Goal: Transaction & Acquisition: Purchase product/service

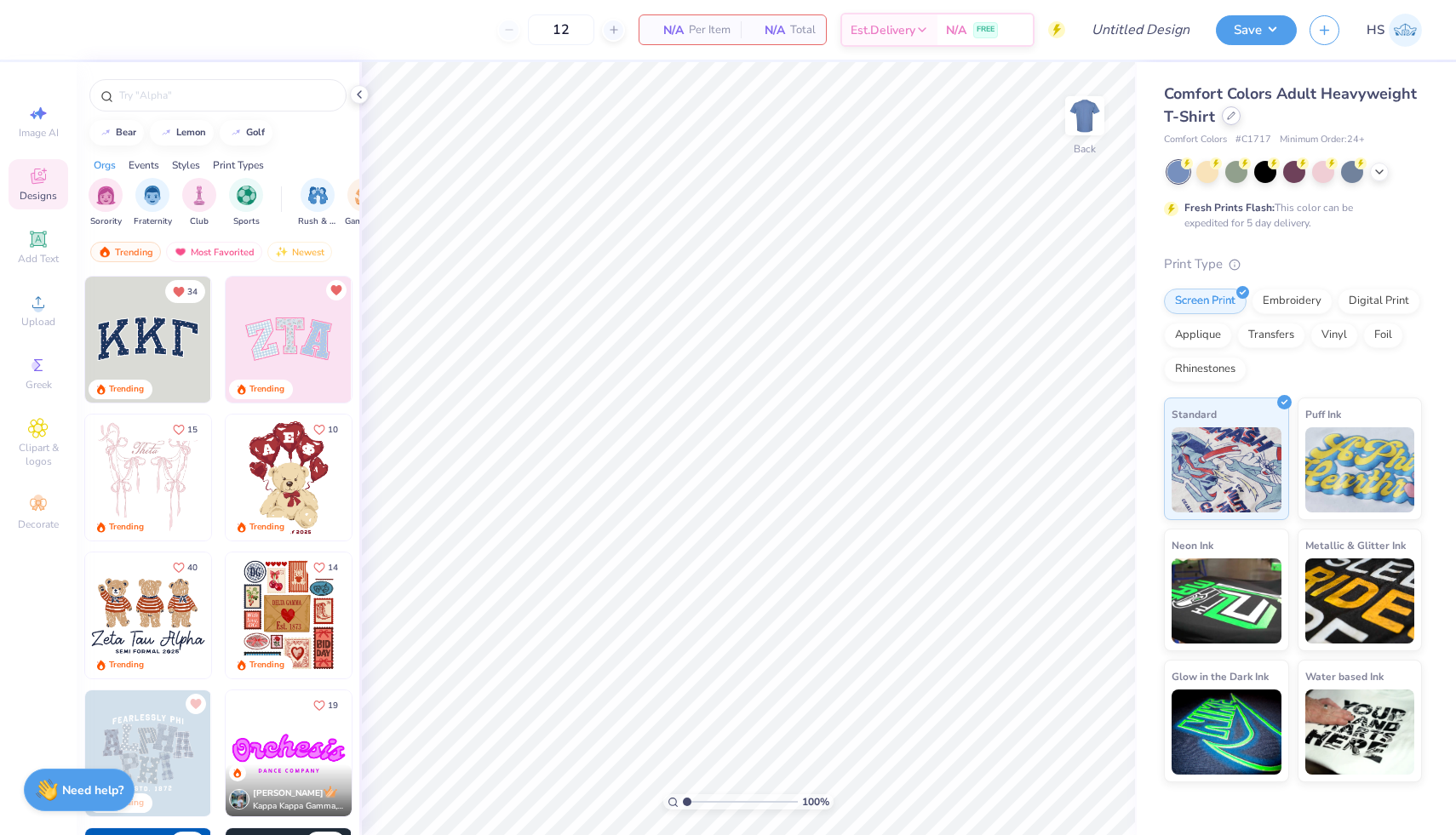
click at [1227, 115] on icon at bounding box center [1230, 115] width 8 height 8
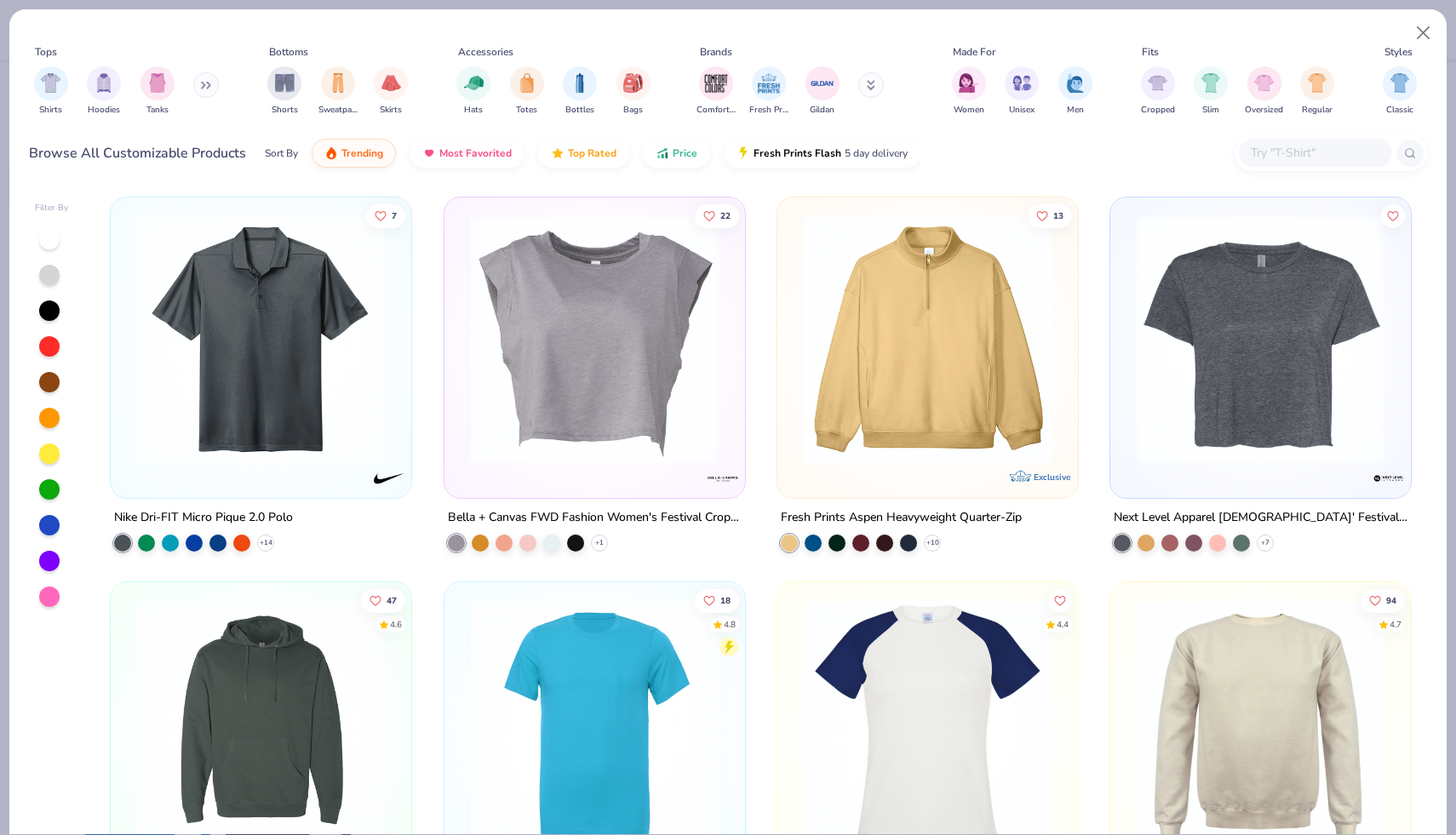
click at [210, 83] on icon at bounding box center [208, 86] width 3 height 6
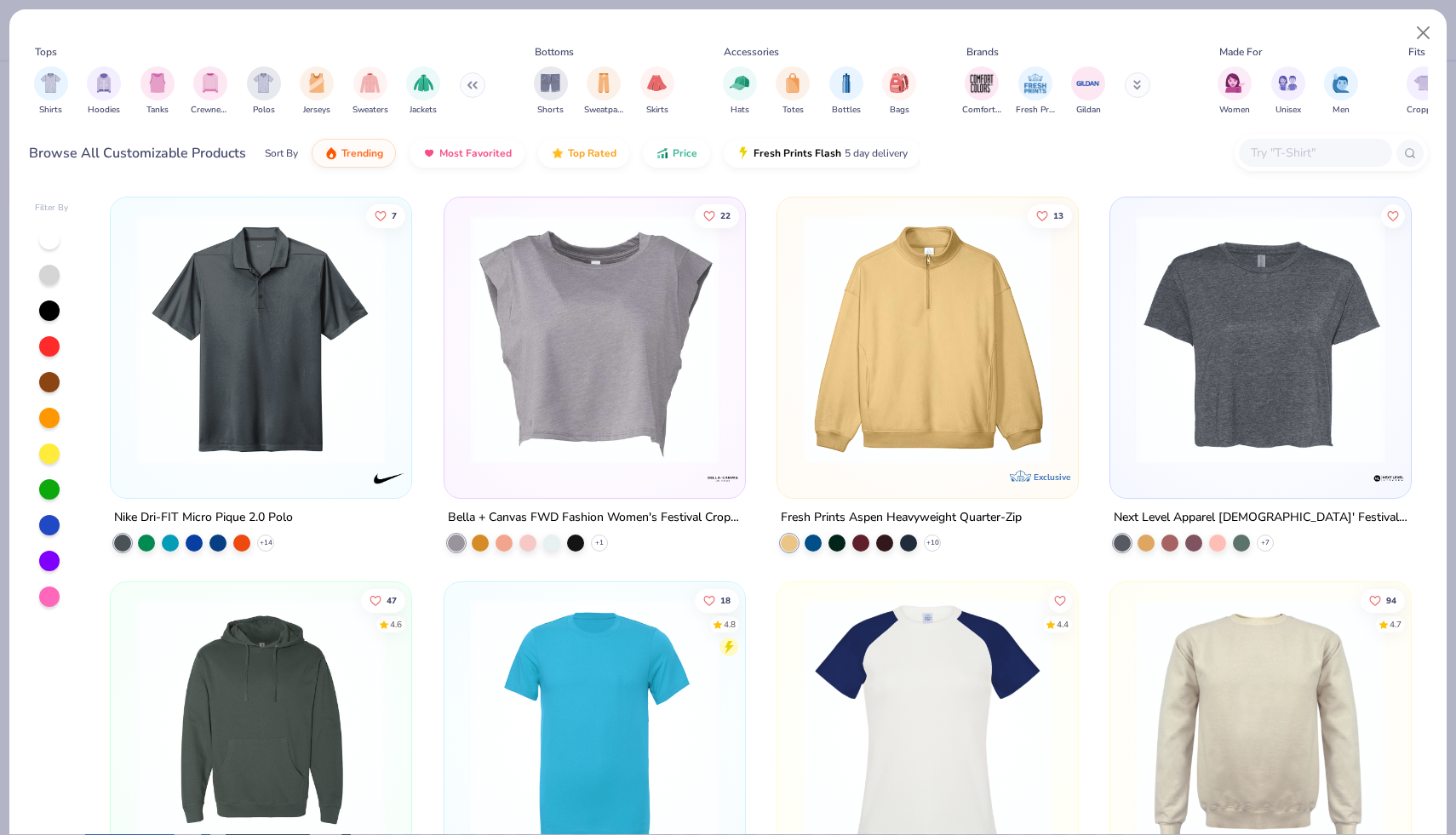
click at [1293, 149] on input "text" at bounding box center [1314, 152] width 131 height 19
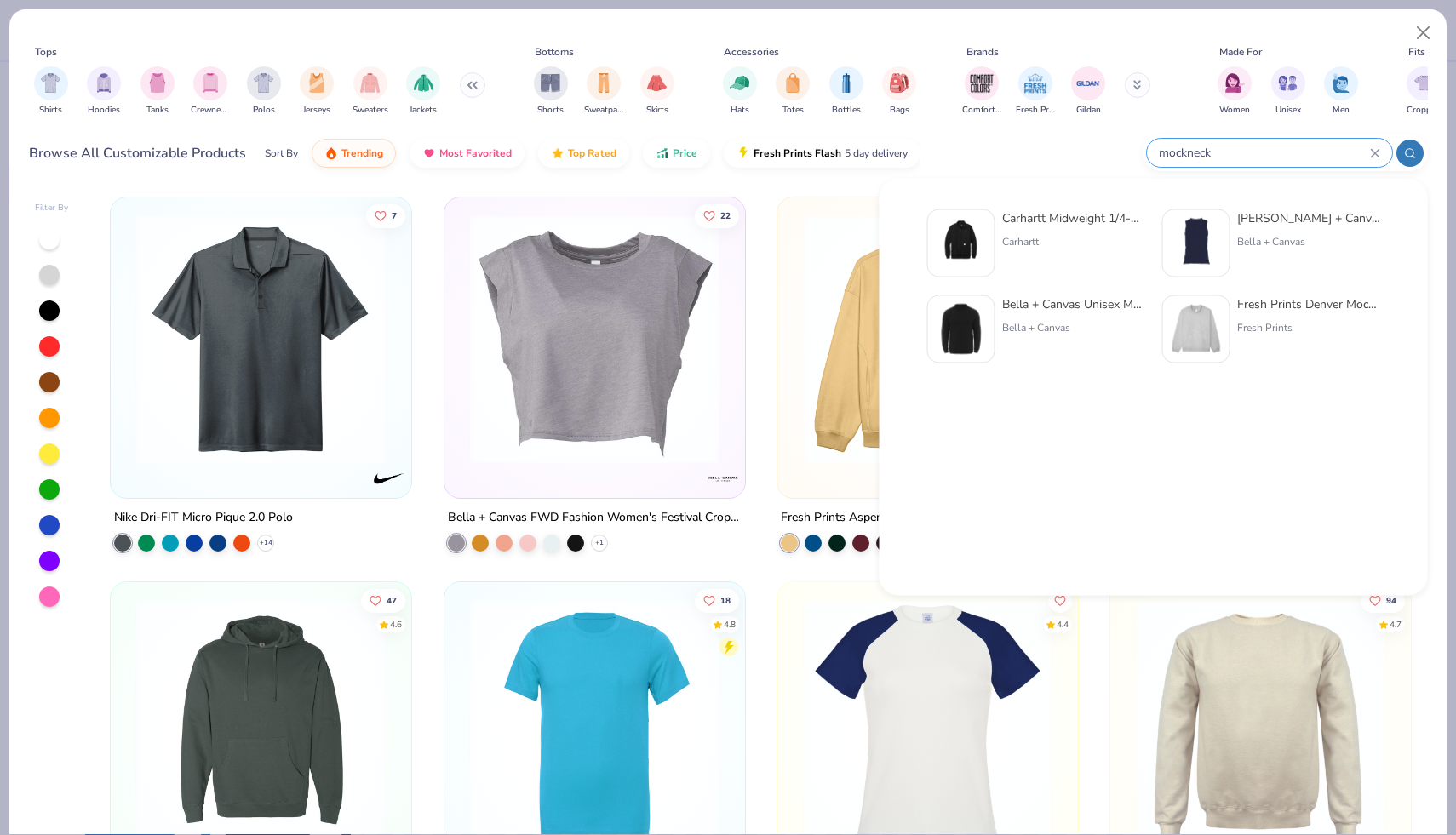
type input "mockneck"
click at [1225, 329] on div at bounding box center [1196, 329] width 68 height 68
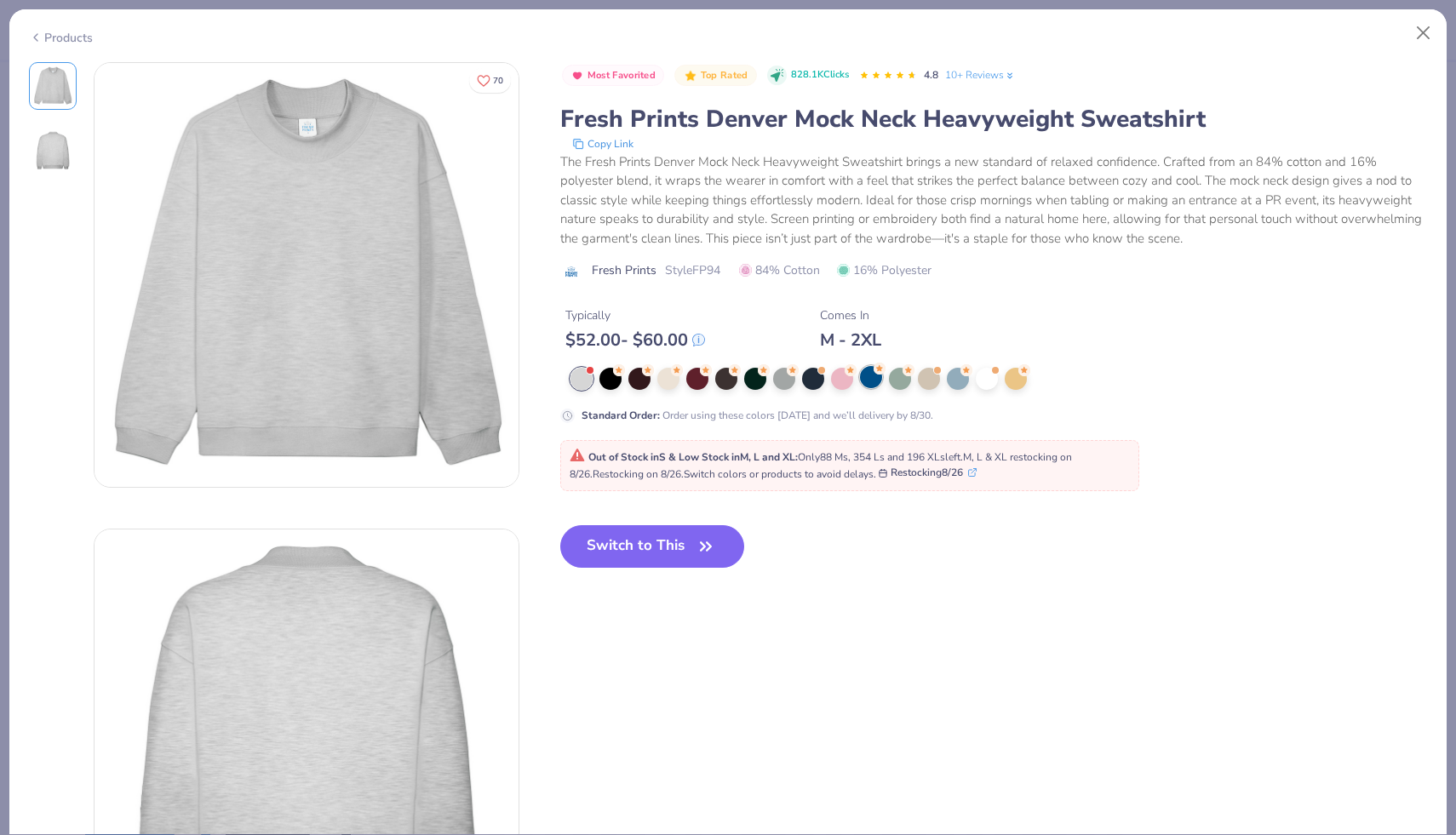
click at [873, 373] on icon at bounding box center [879, 368] width 12 height 12
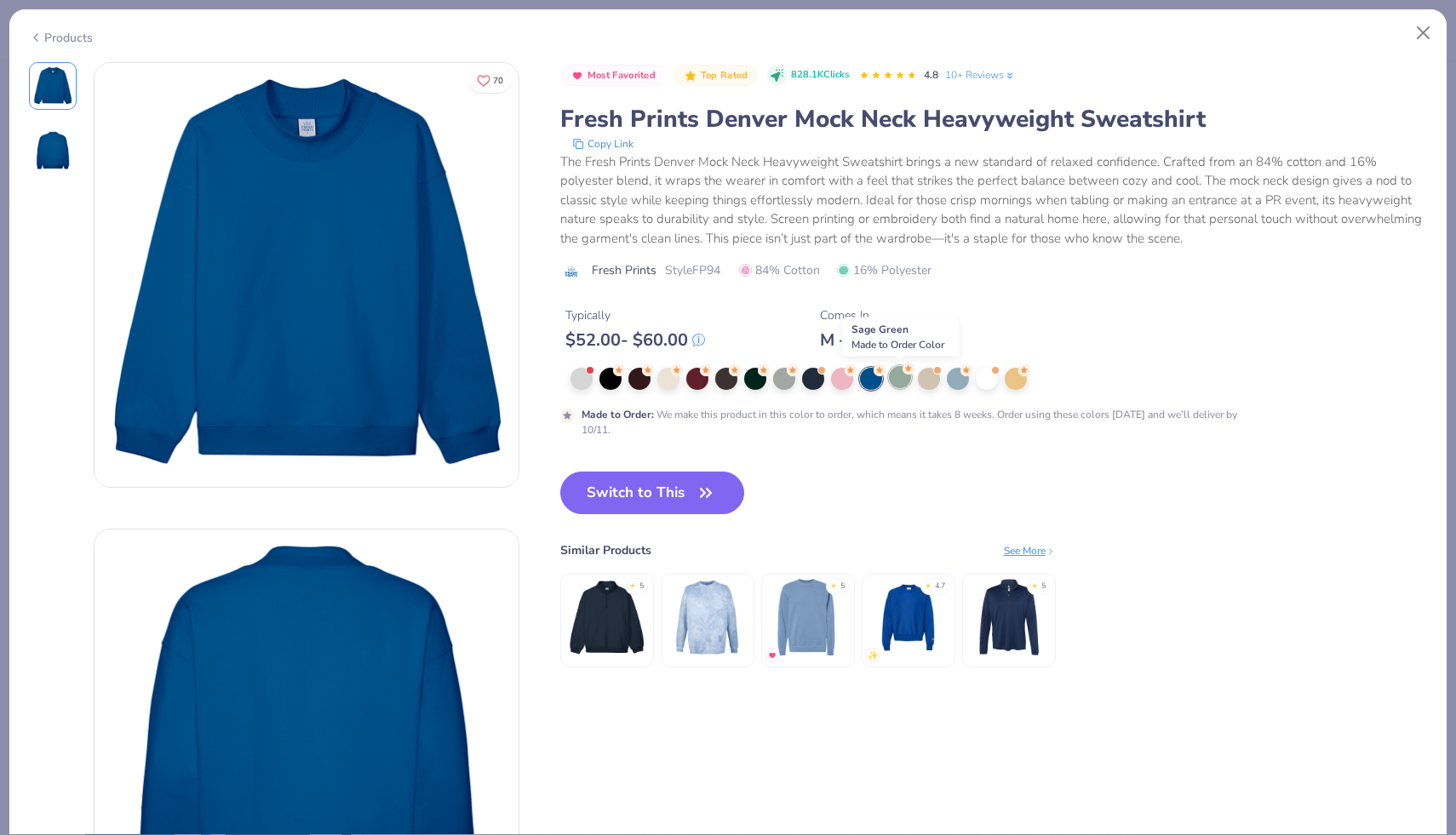
click at [900, 378] on div at bounding box center [900, 377] width 22 height 22
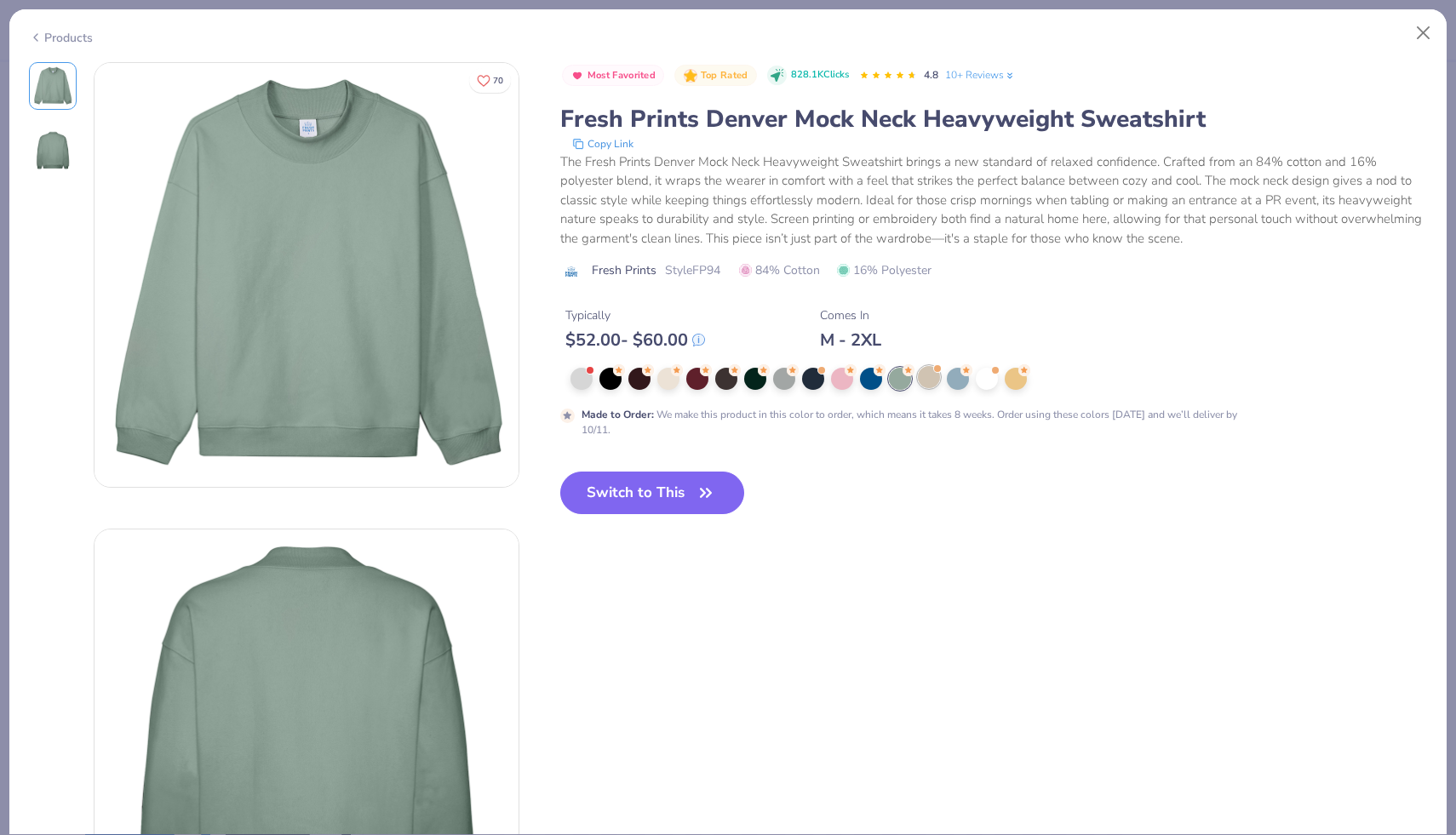
click at [935, 375] on div at bounding box center [929, 377] width 22 height 22
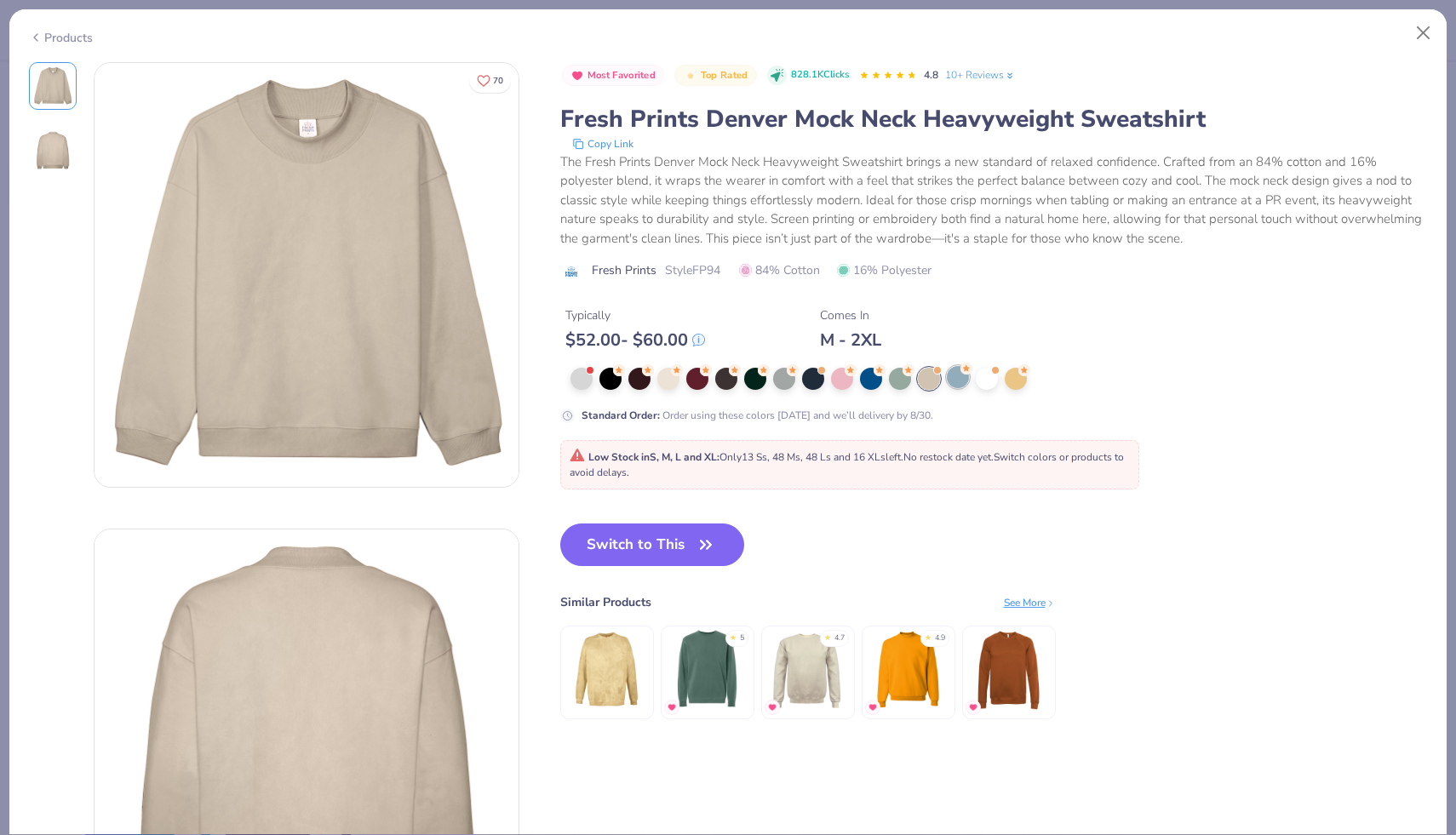
click at [625, 371] on circle at bounding box center [619, 370] width 12 height 12
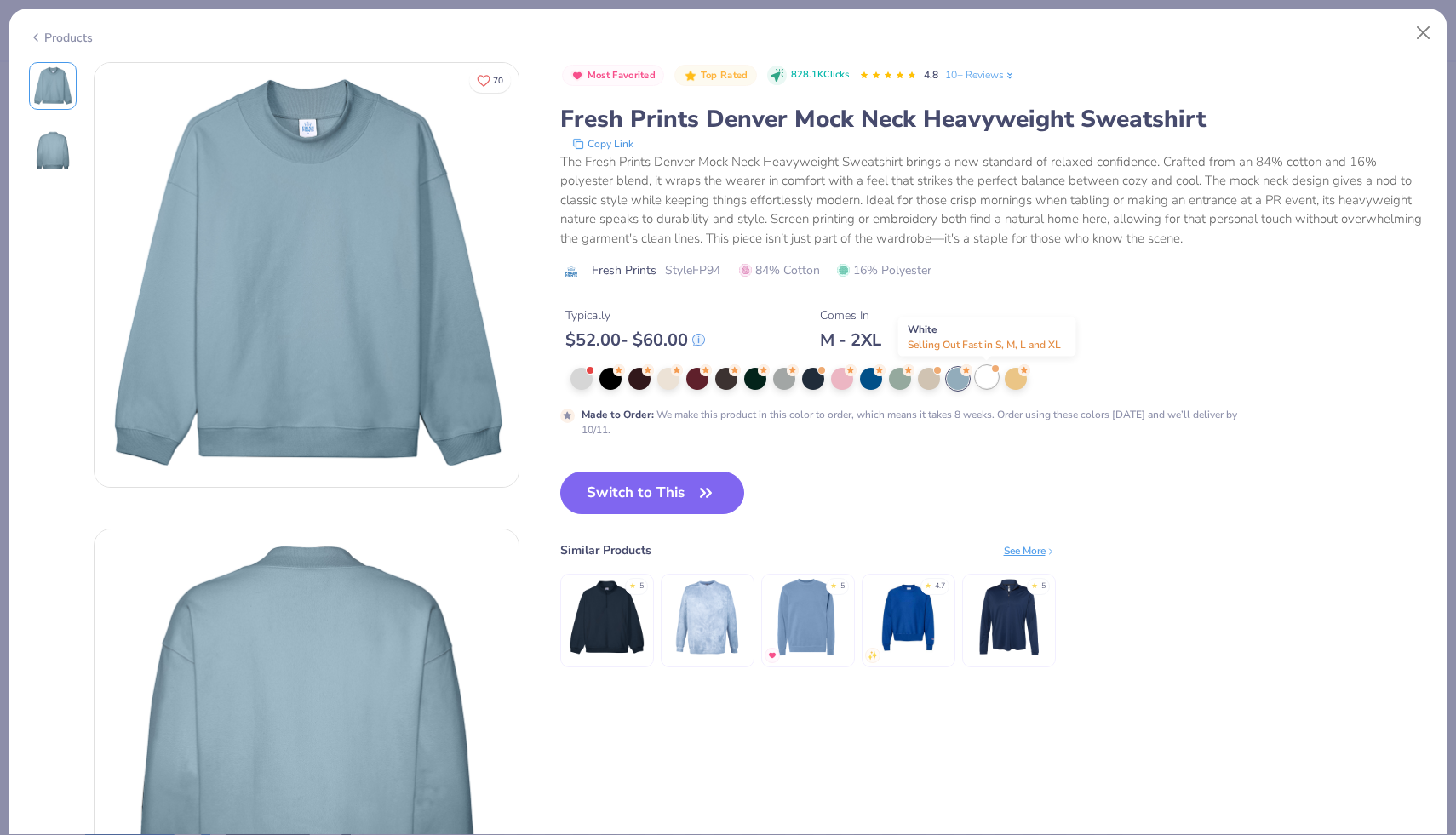
click at [988, 370] on div at bounding box center [987, 377] width 22 height 22
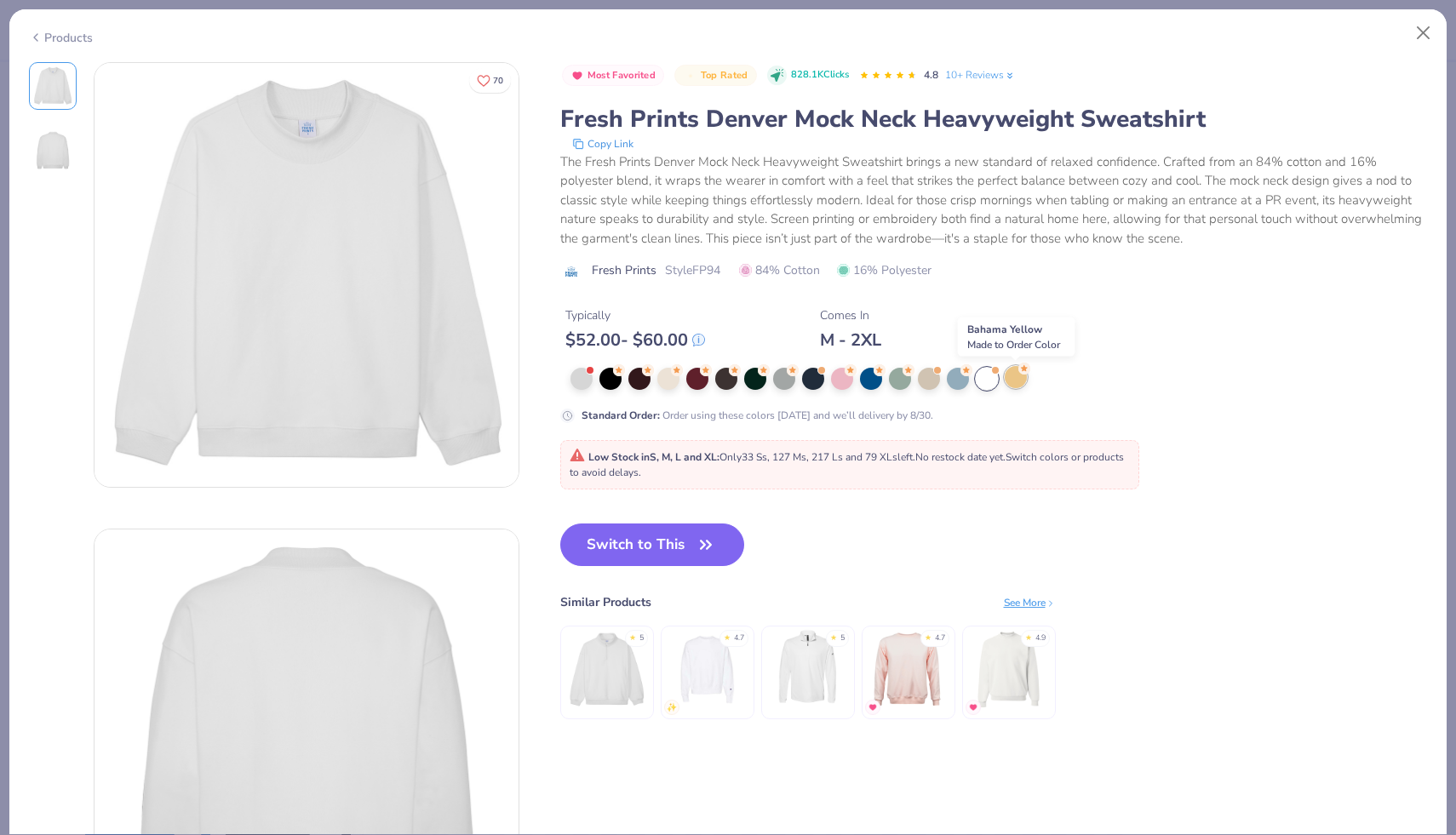
click at [625, 372] on circle at bounding box center [619, 370] width 12 height 12
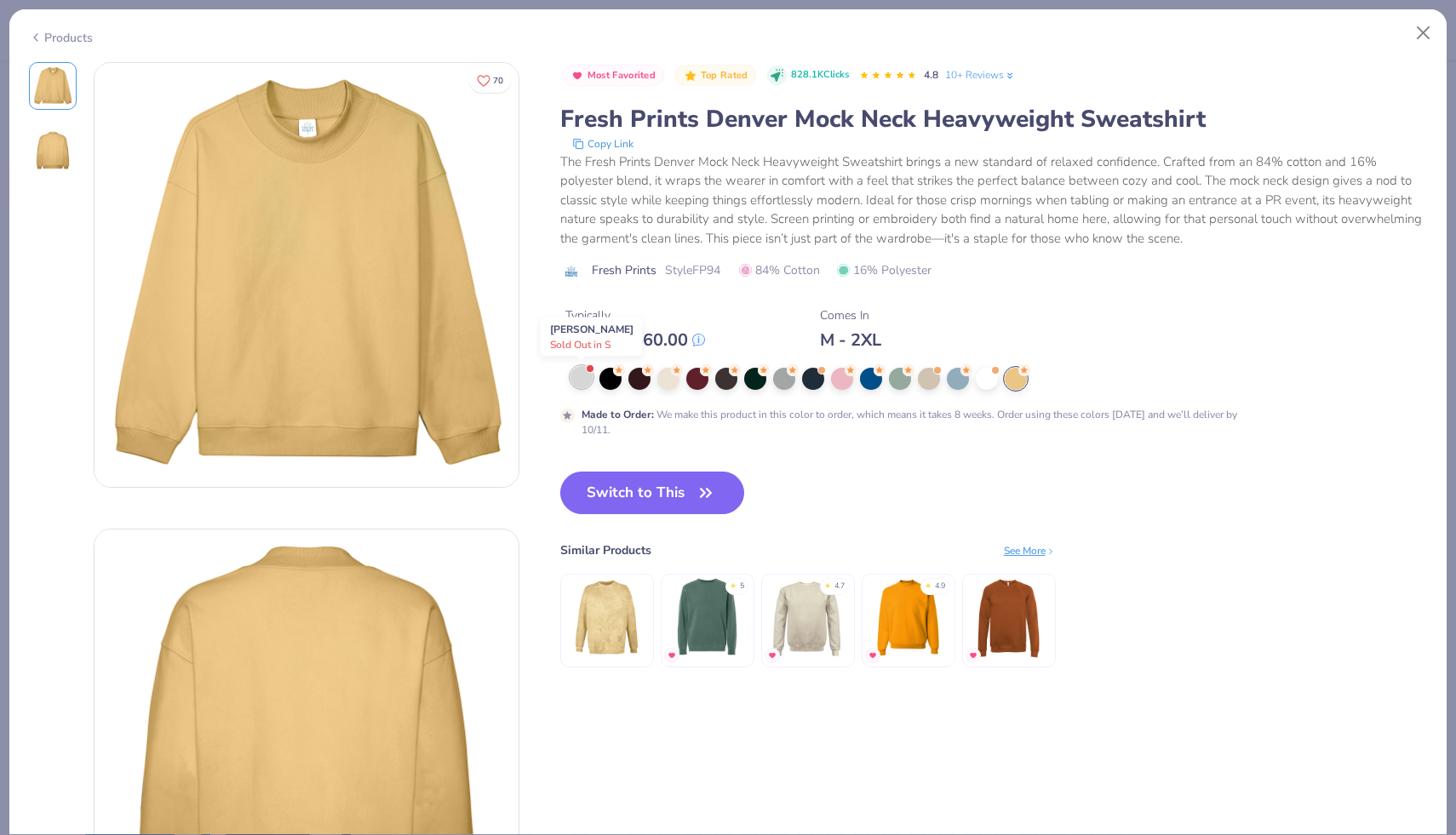
click at [579, 373] on div at bounding box center [582, 377] width 22 height 22
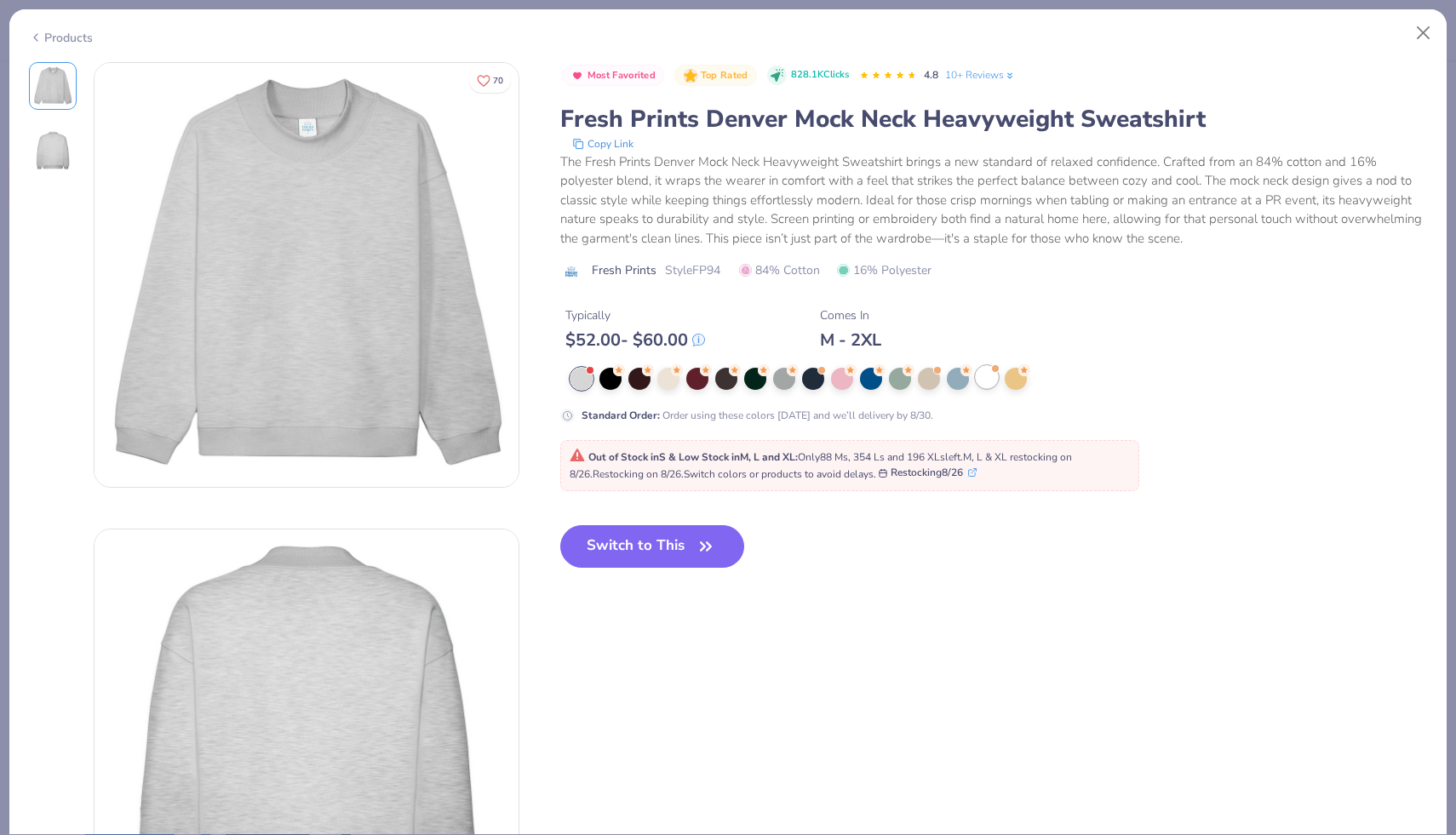
click at [987, 379] on div at bounding box center [987, 377] width 22 height 22
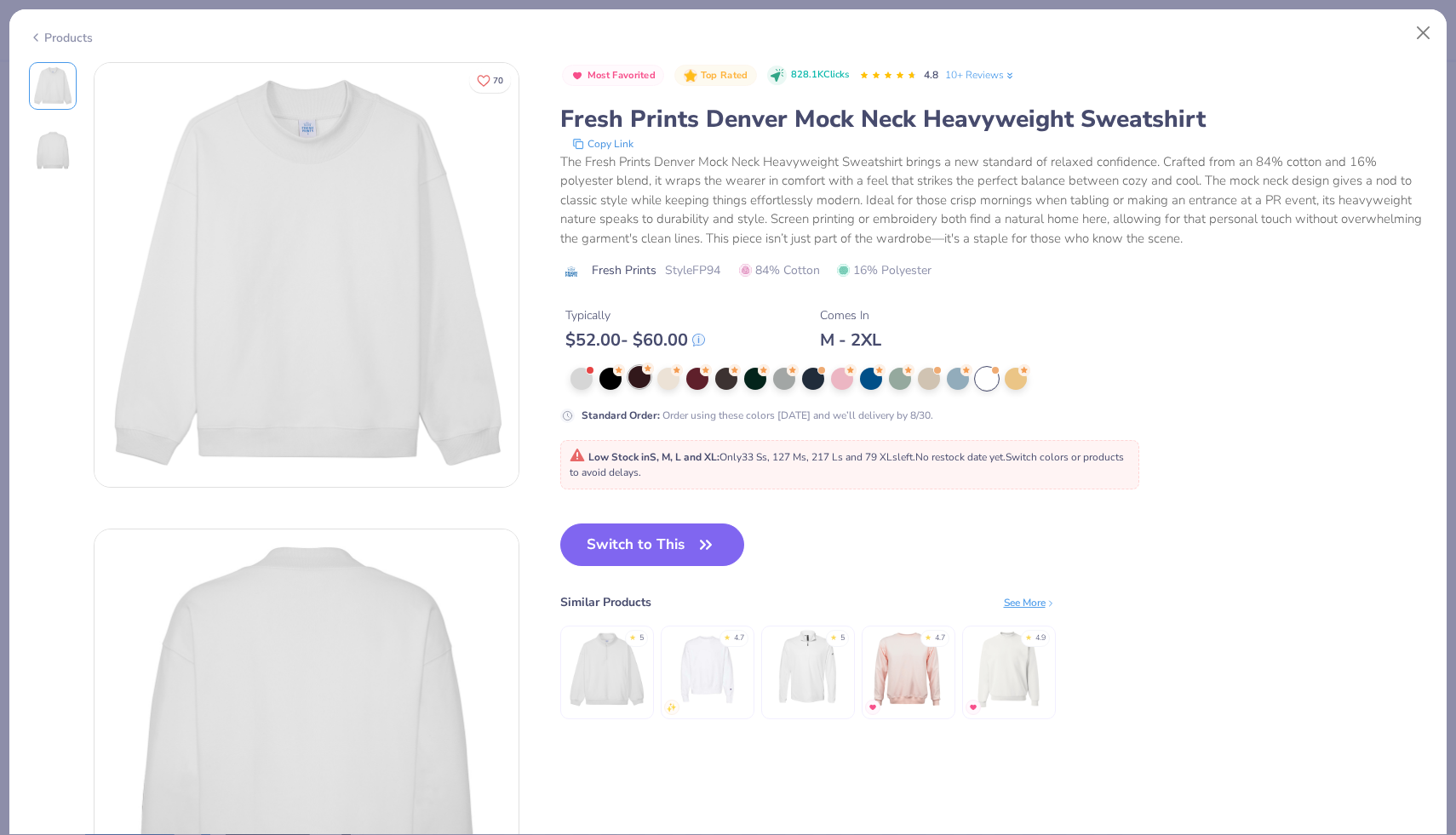
click at [640, 381] on div at bounding box center [639, 377] width 22 height 22
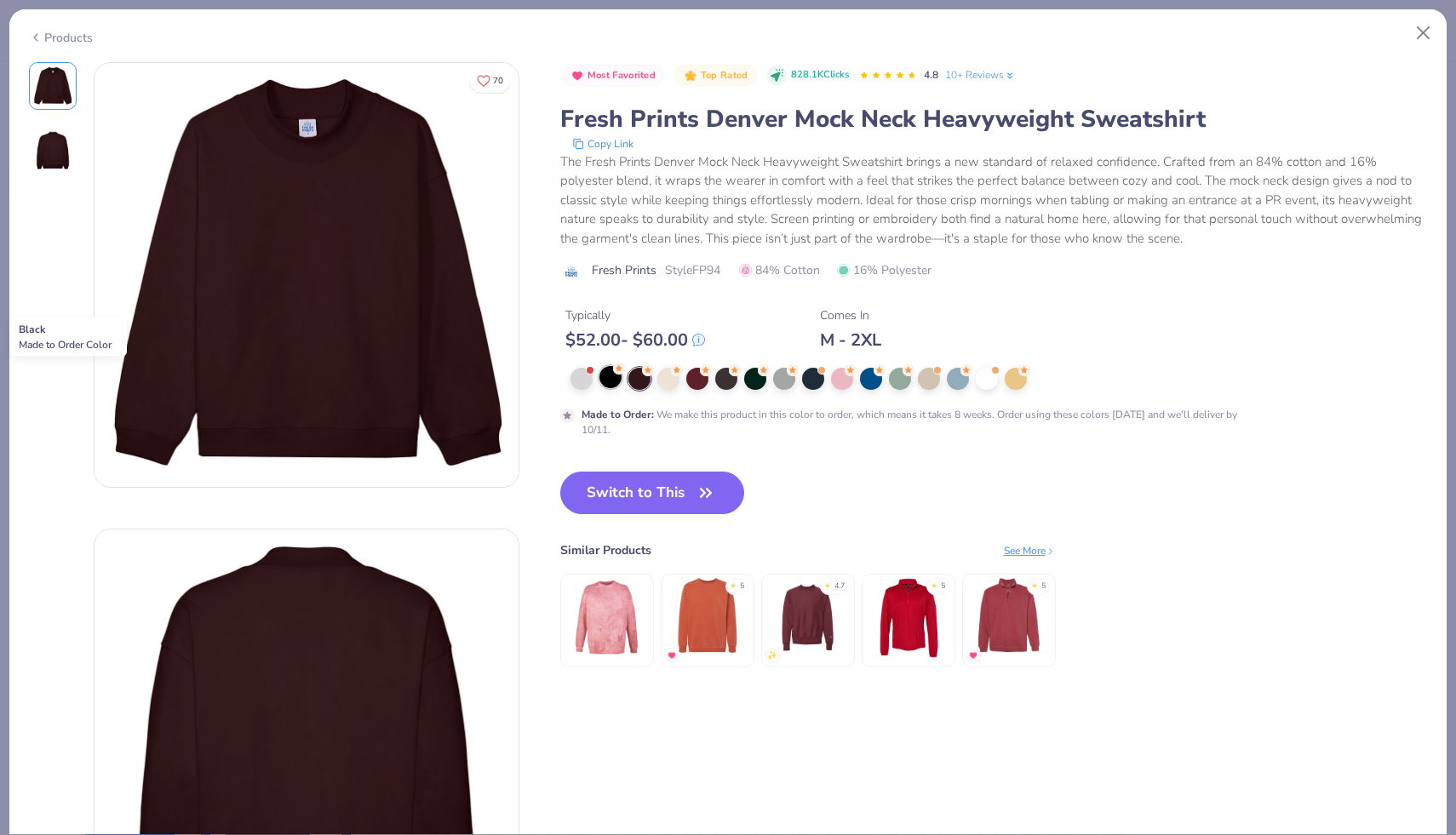
click at [615, 381] on div at bounding box center [610, 377] width 22 height 22
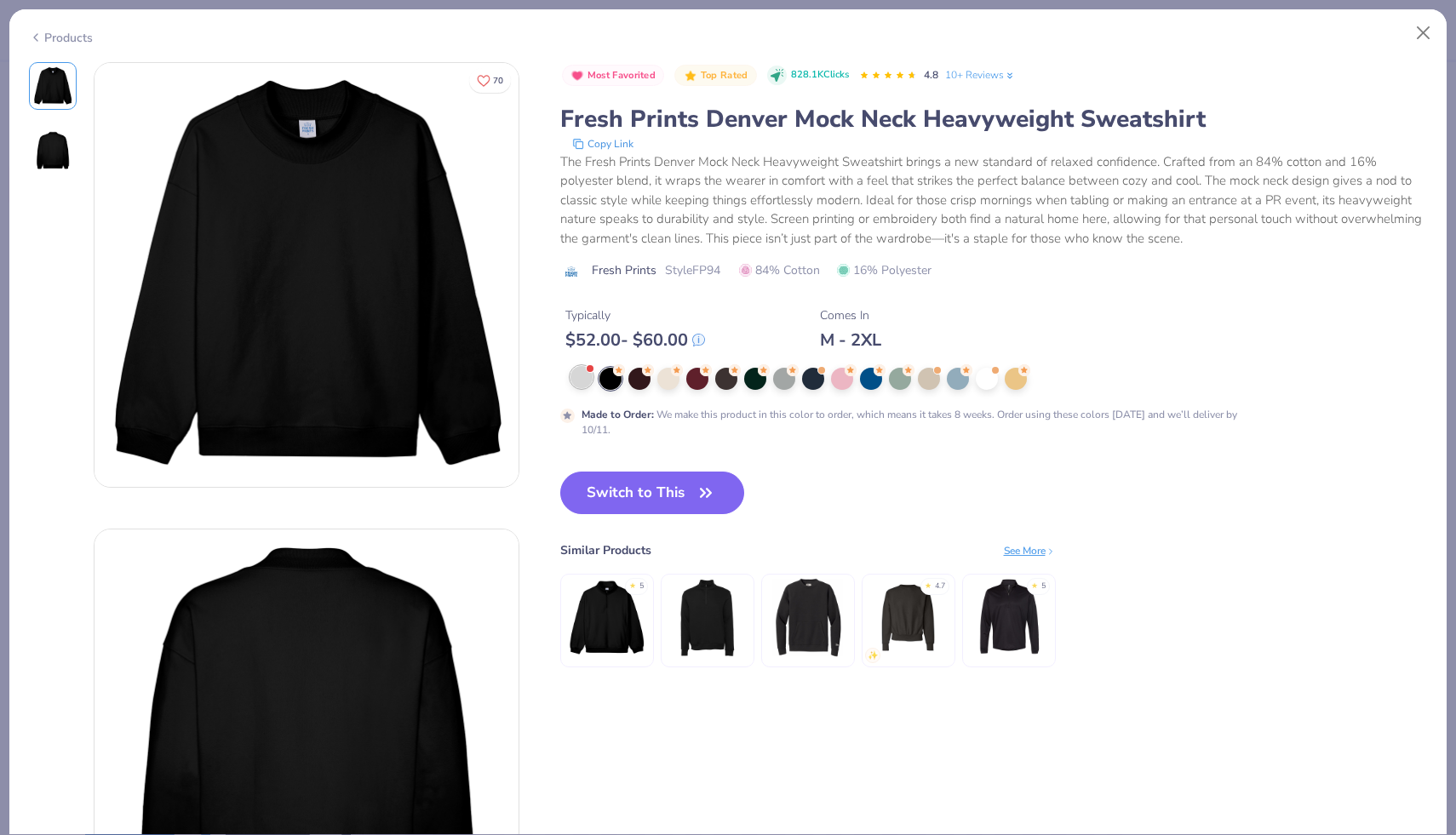
click at [583, 375] on div at bounding box center [582, 377] width 22 height 22
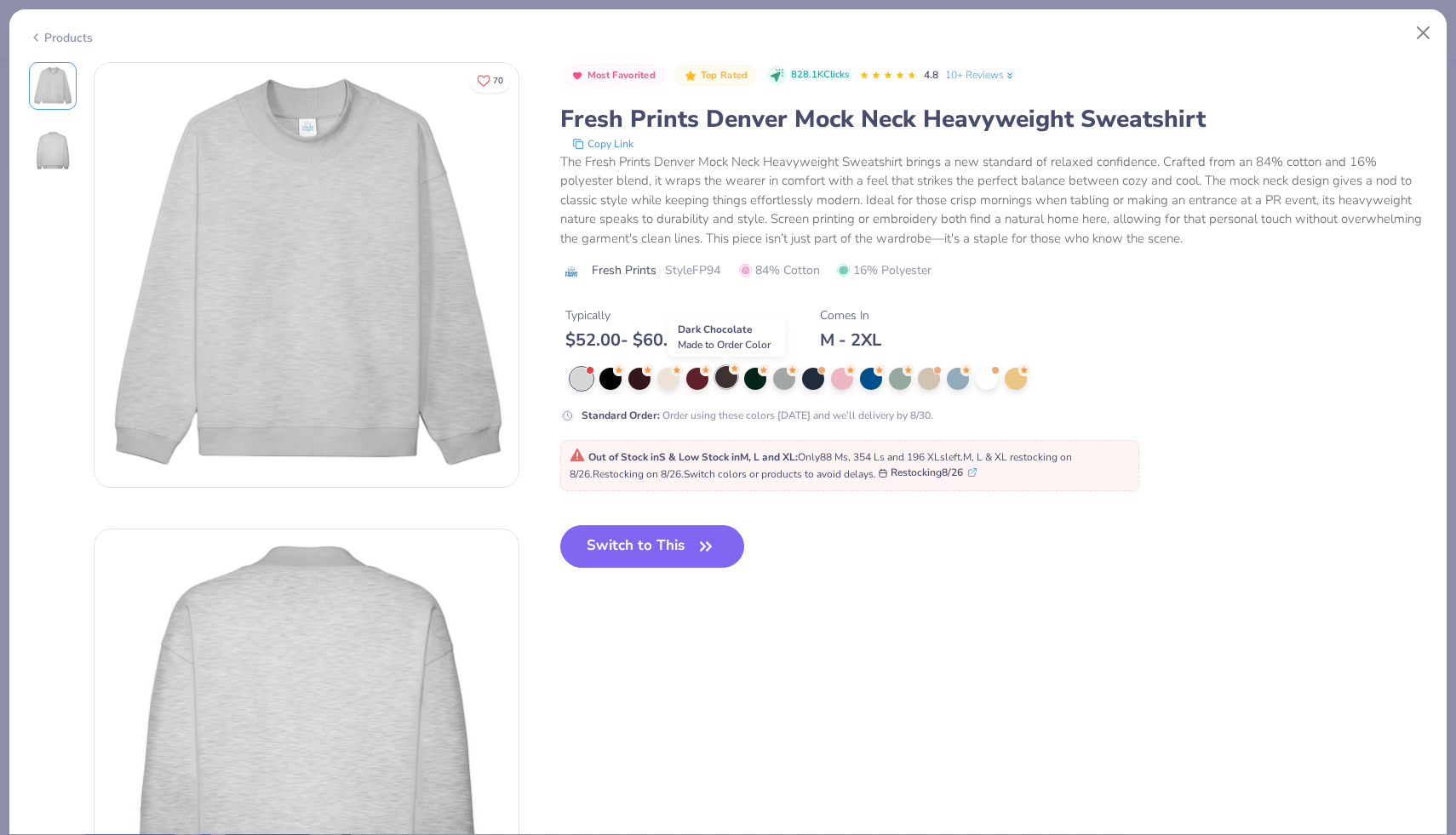
click at [727, 380] on div at bounding box center [727, 377] width 22 height 22
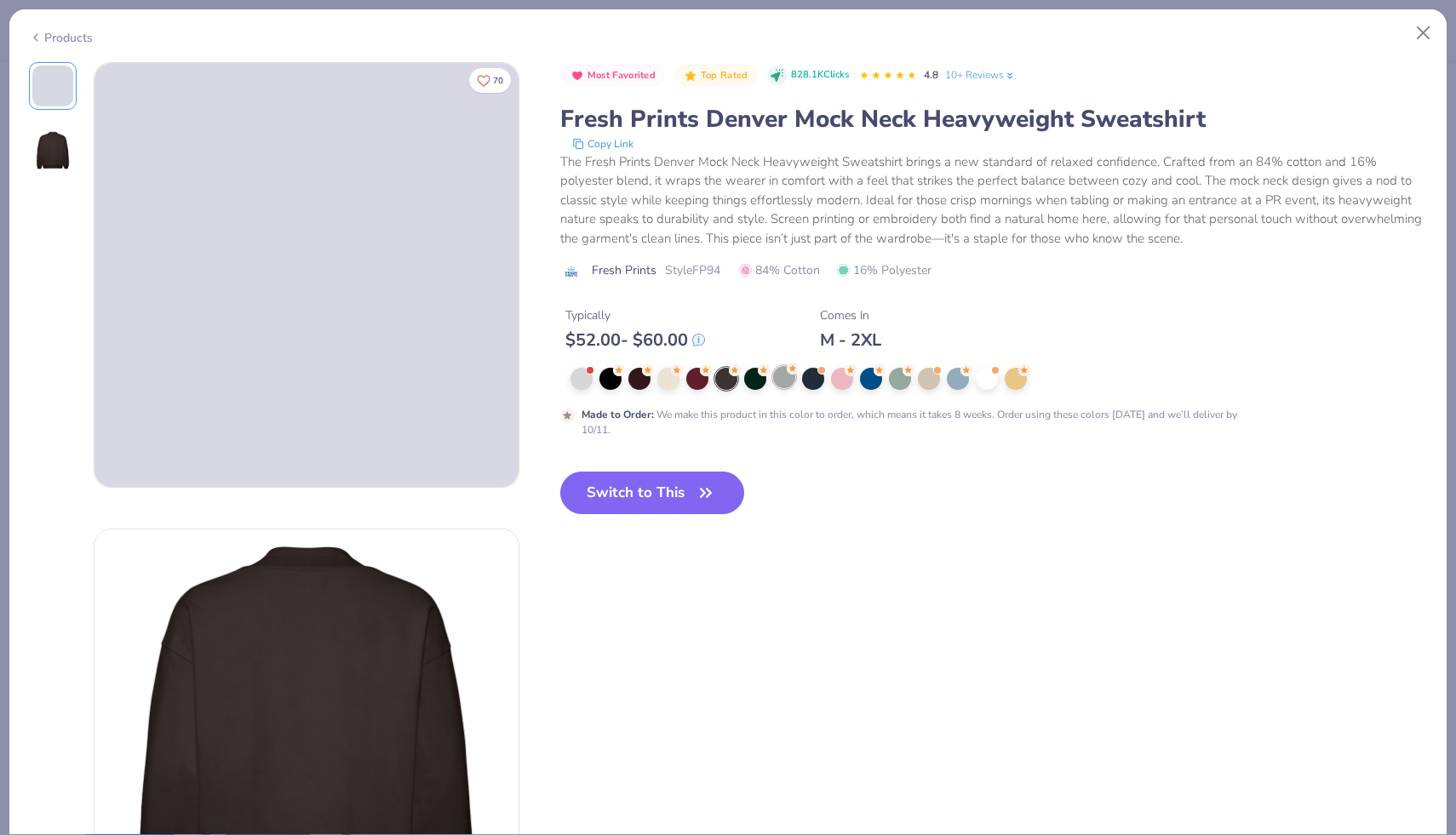
click at [773, 375] on div at bounding box center [784, 377] width 22 height 22
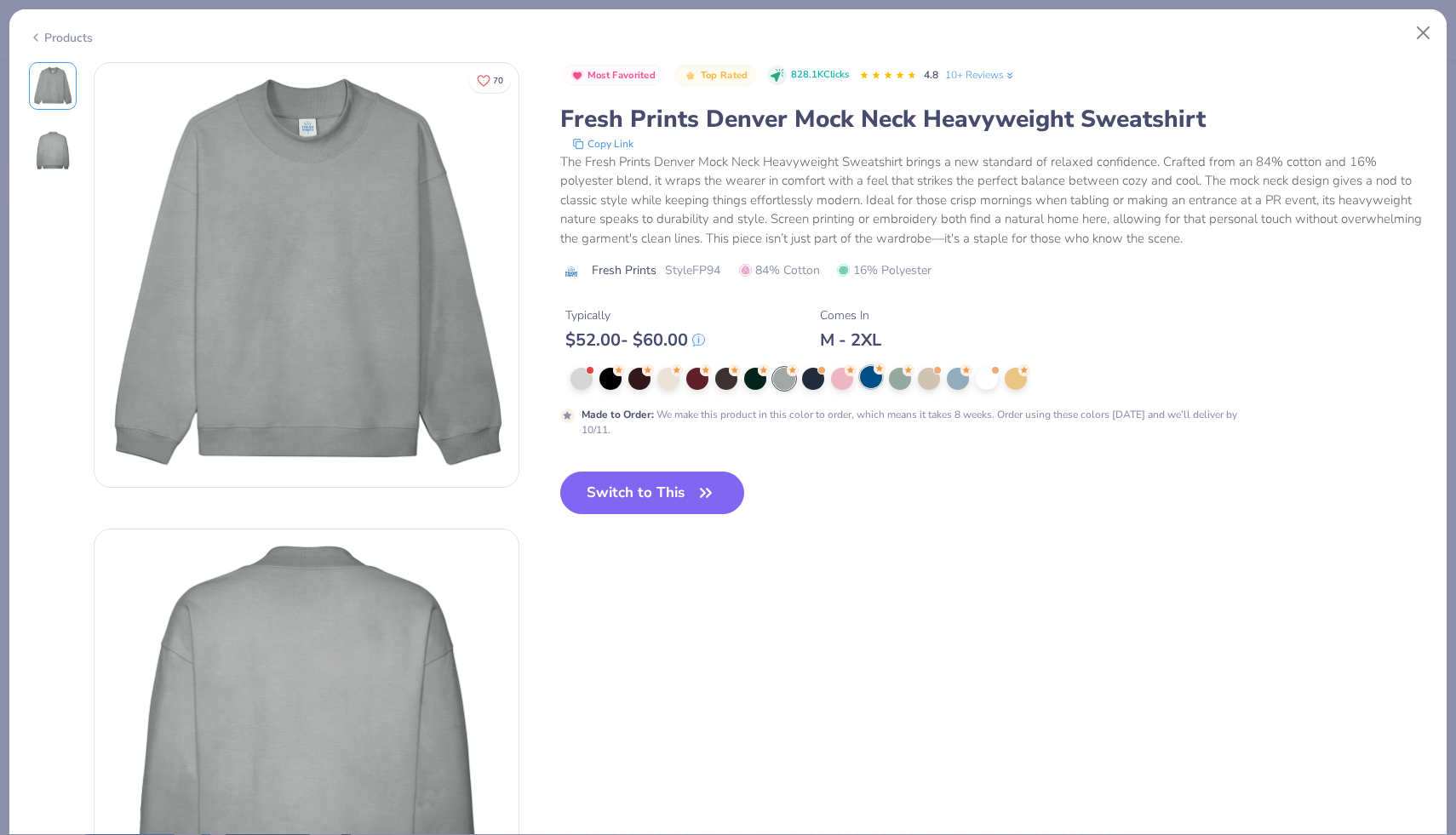
click at [862, 379] on div at bounding box center [870, 377] width 22 height 22
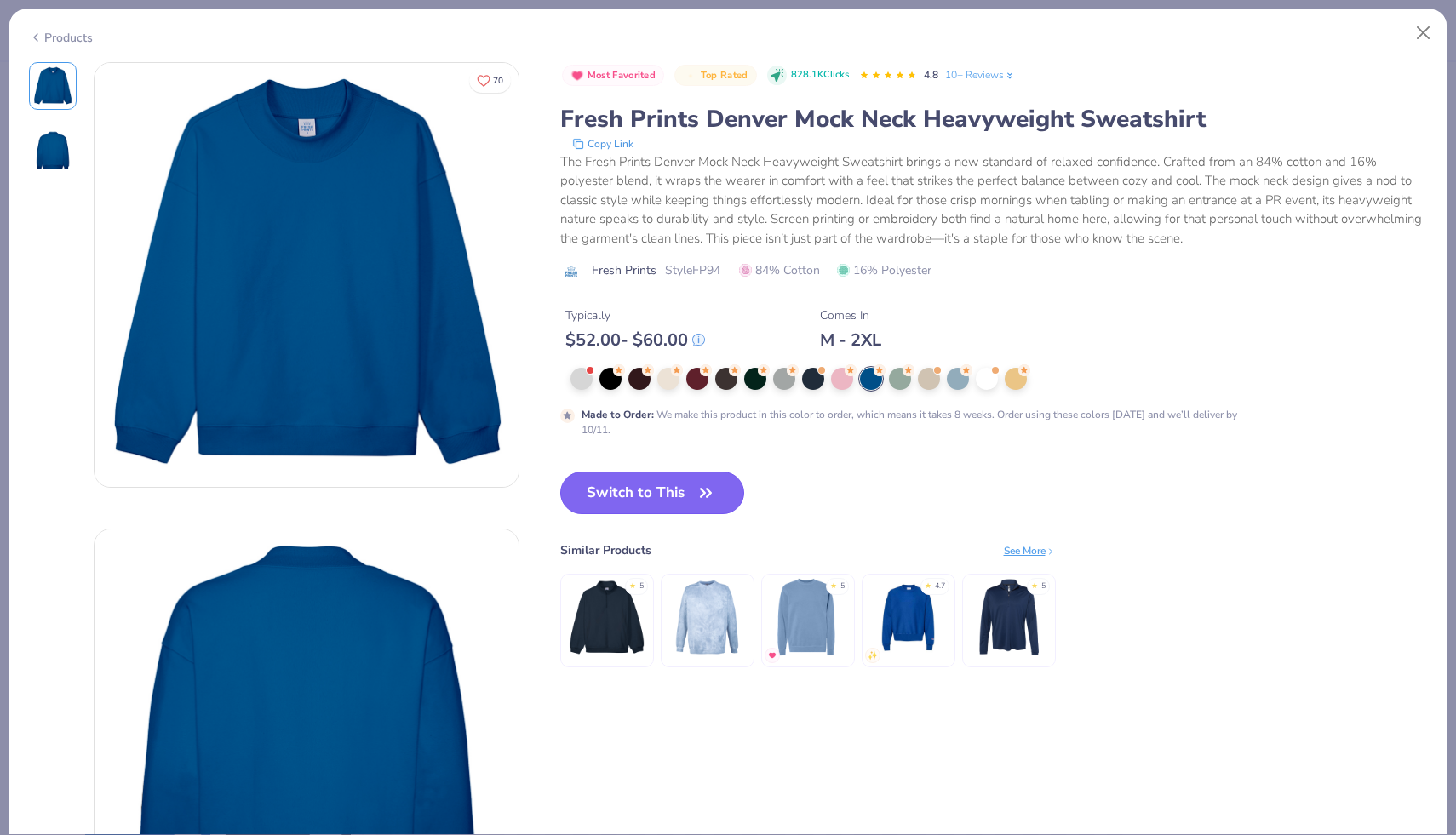
click at [627, 478] on button "Switch to This" at bounding box center [653, 492] width 184 height 42
type input "50"
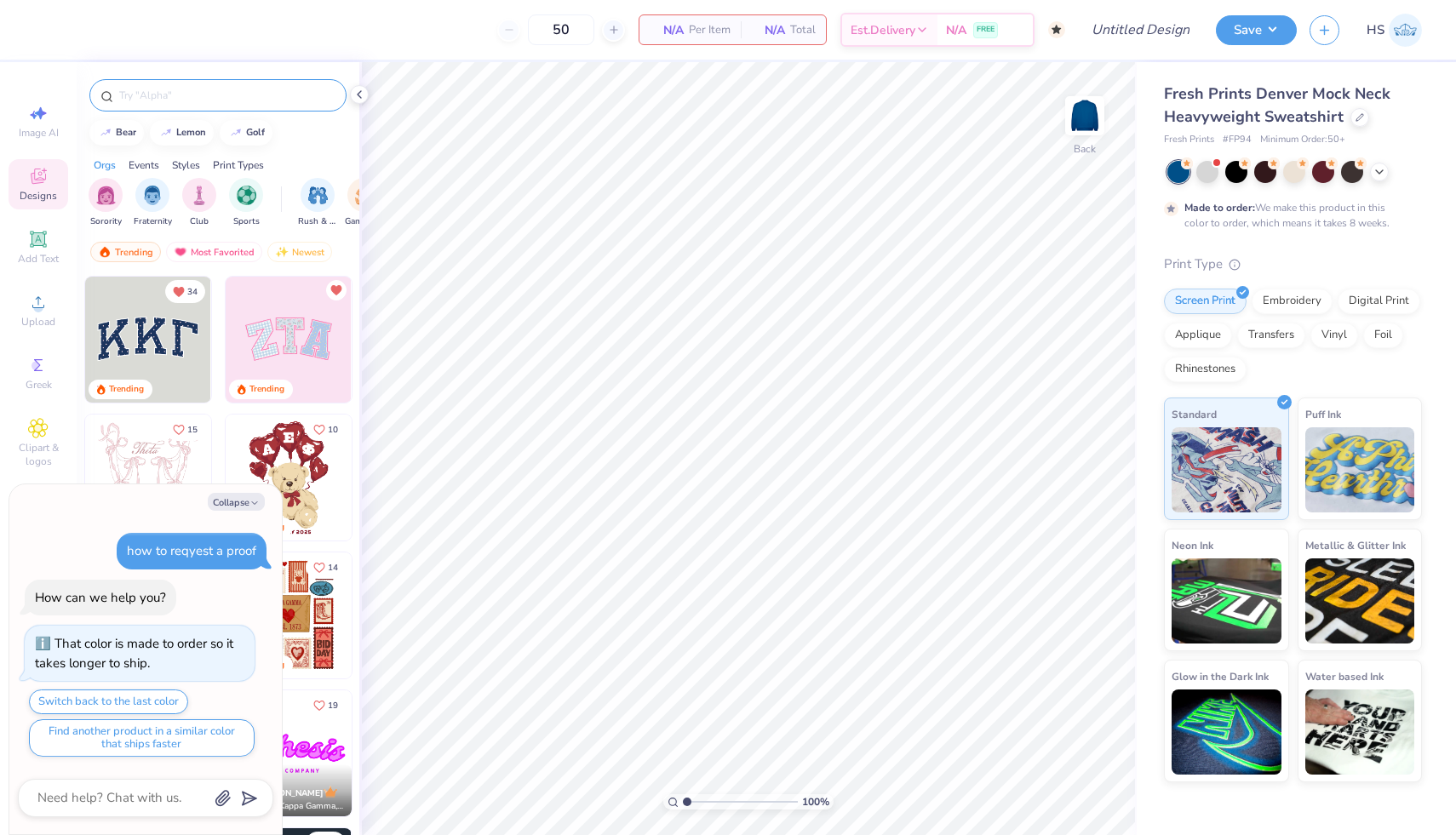
click at [205, 104] on div at bounding box center [218, 95] width 257 height 32
type textarea "x"
click at [185, 102] on input "text" at bounding box center [226, 95] width 218 height 17
type input "[PERSON_NAME]"
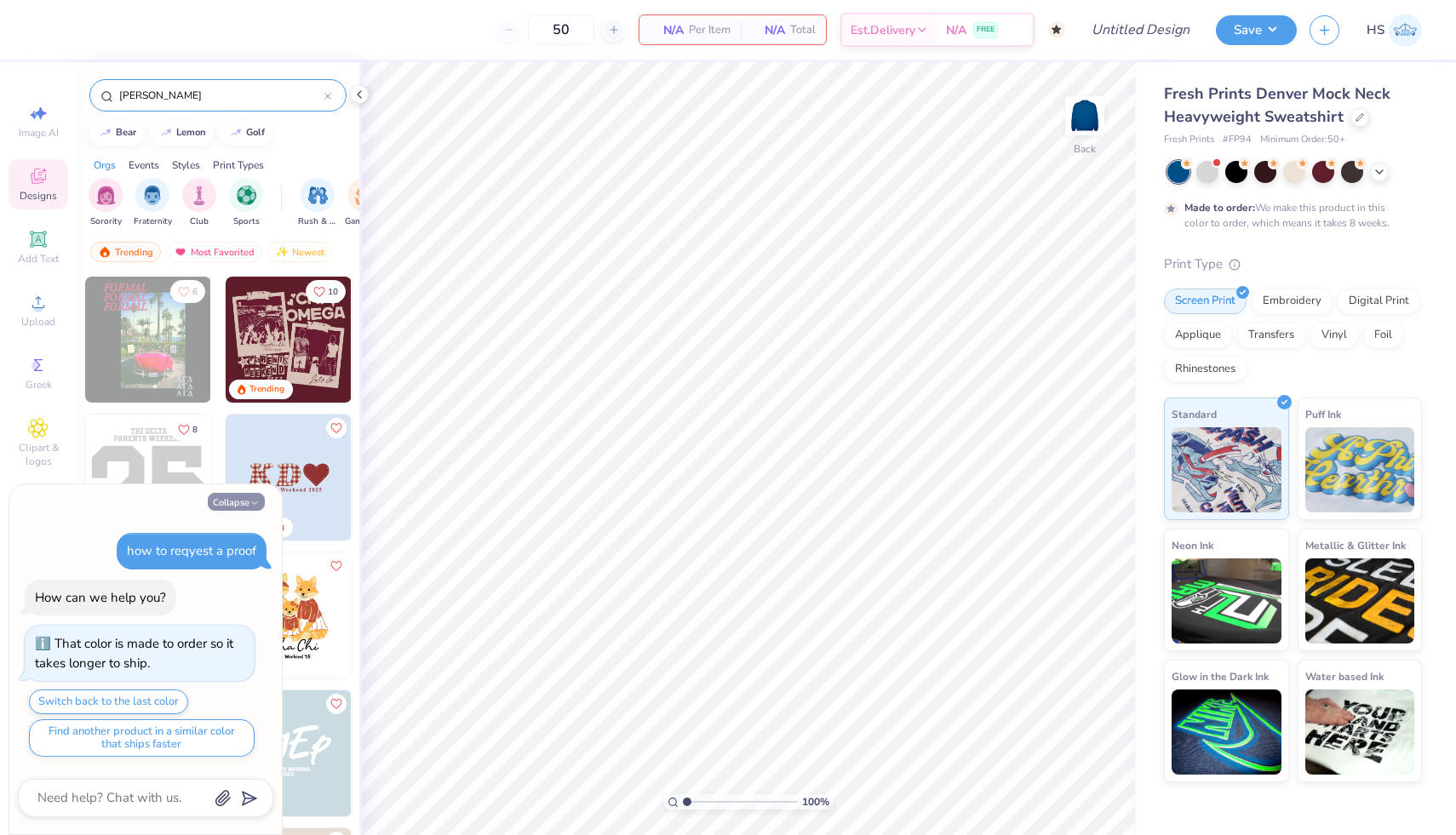
click at [237, 503] on button "Collapse" at bounding box center [236, 501] width 57 height 18
type textarea "x"
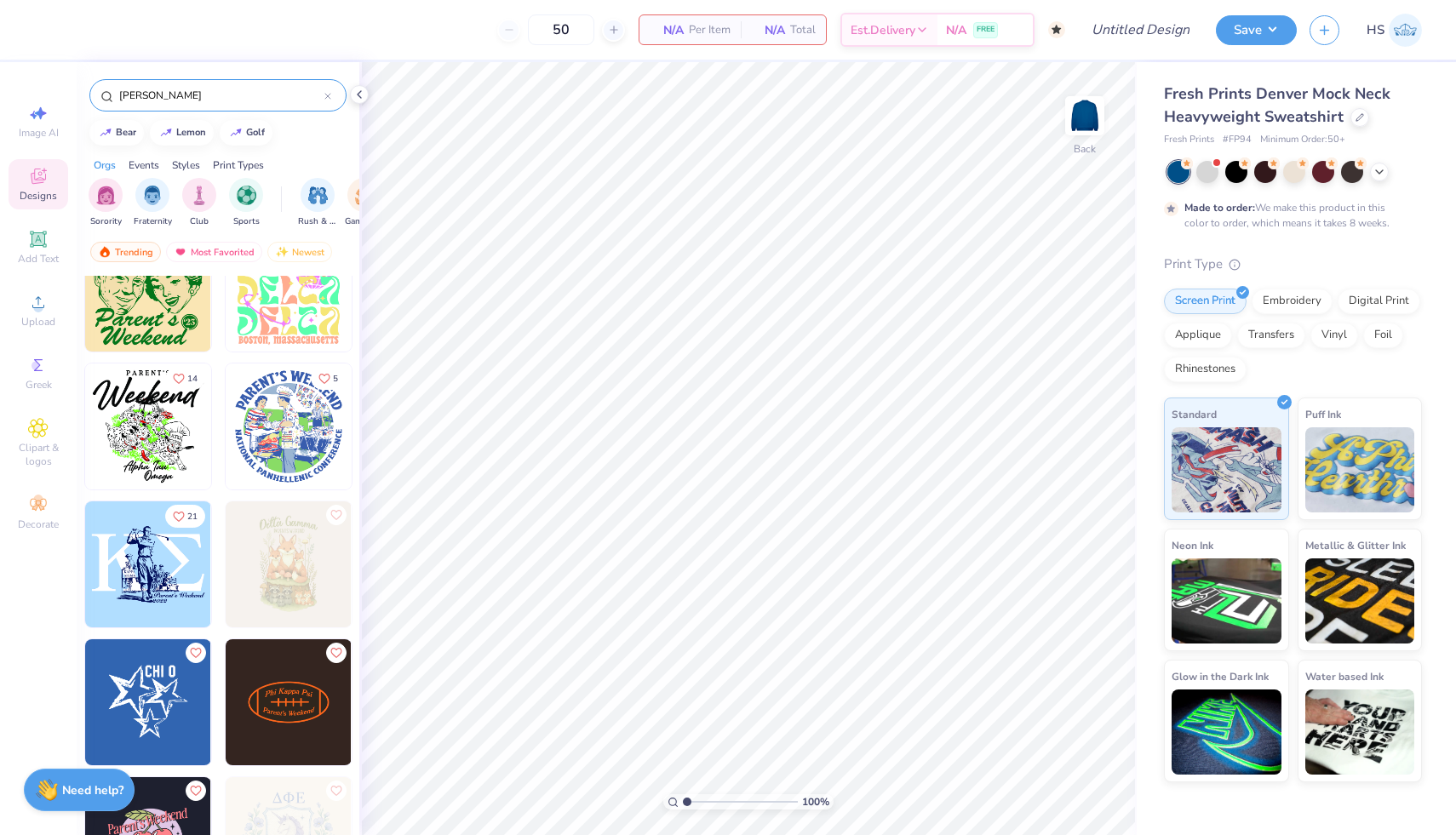
scroll to position [2651, 0]
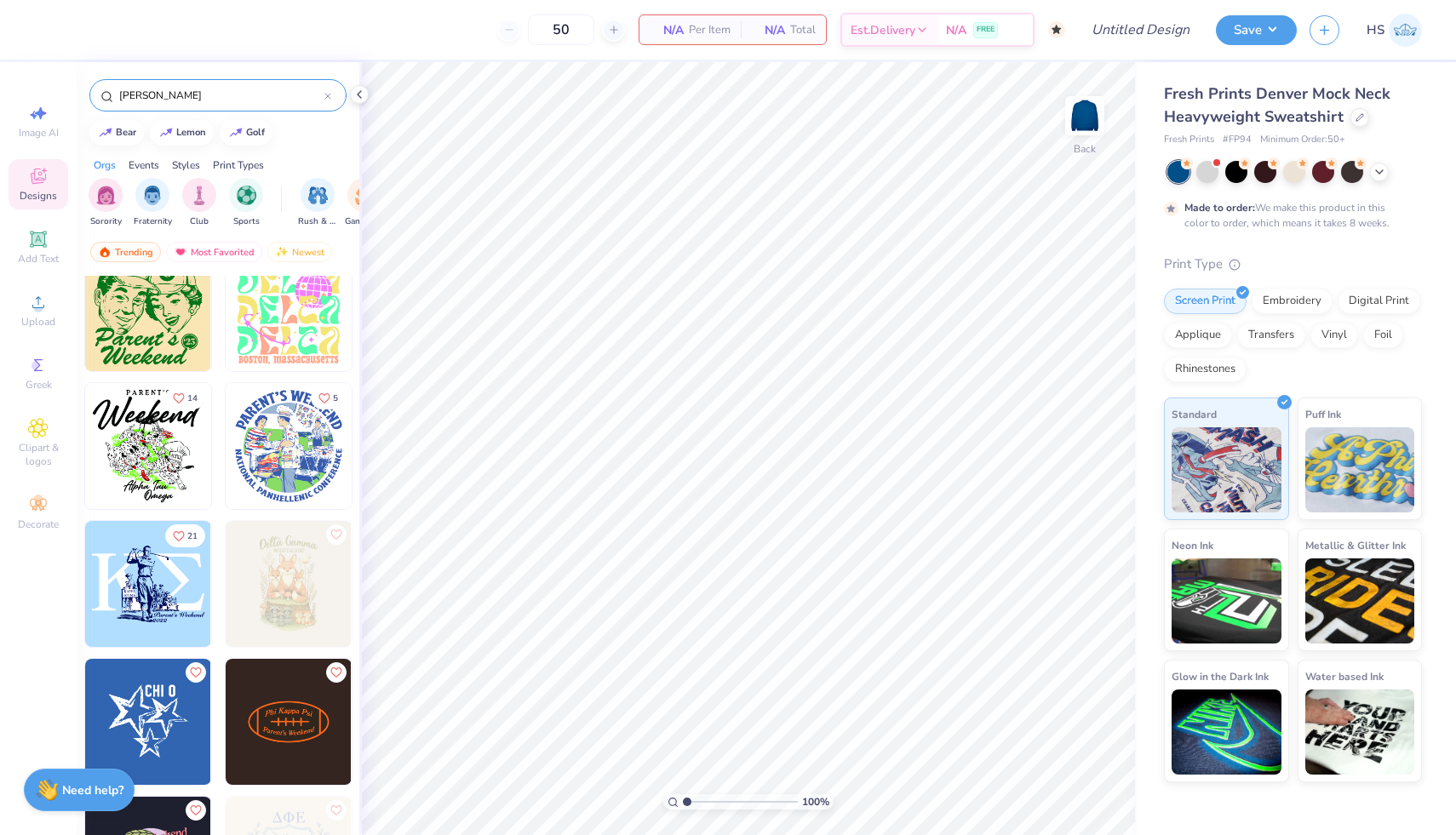
click at [324, 89] on input "[PERSON_NAME]" at bounding box center [220, 95] width 207 height 17
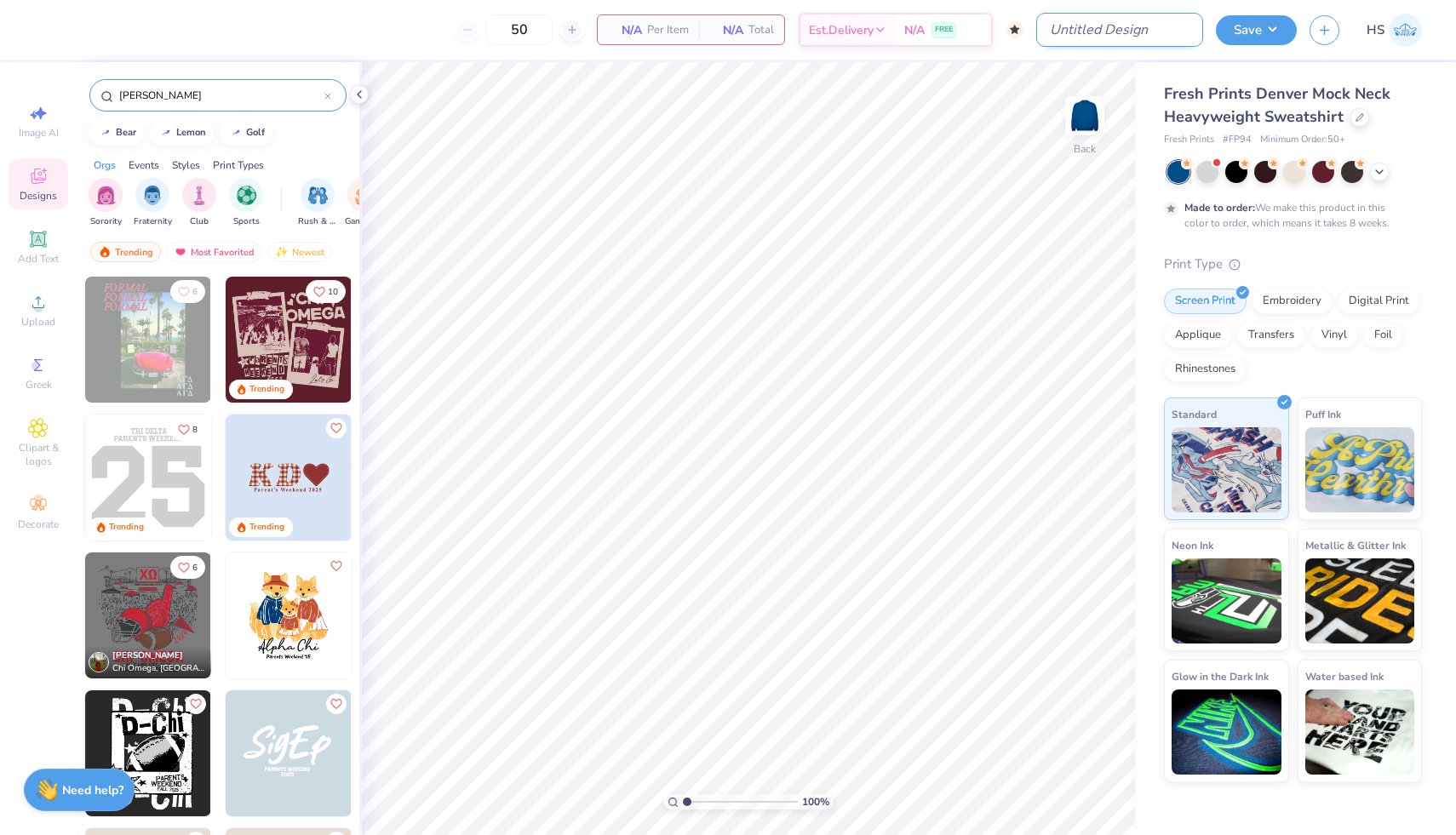
click at [1104, 27] on input "Design Title" at bounding box center [1119, 29] width 167 height 34
type input "S"
type input "ADPi Mockup"
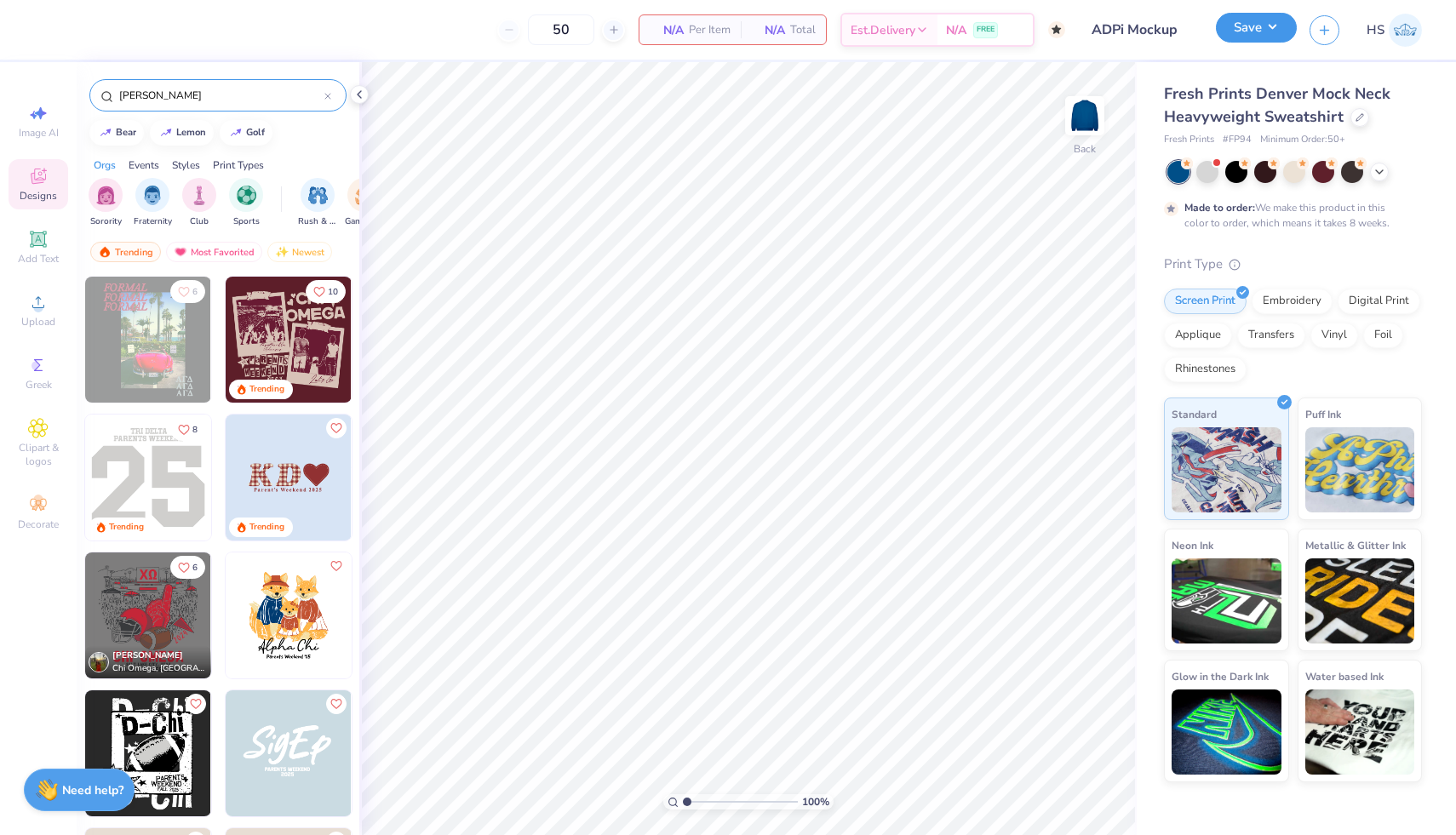
click at [1261, 32] on button "Save" at bounding box center [1256, 28] width 81 height 29
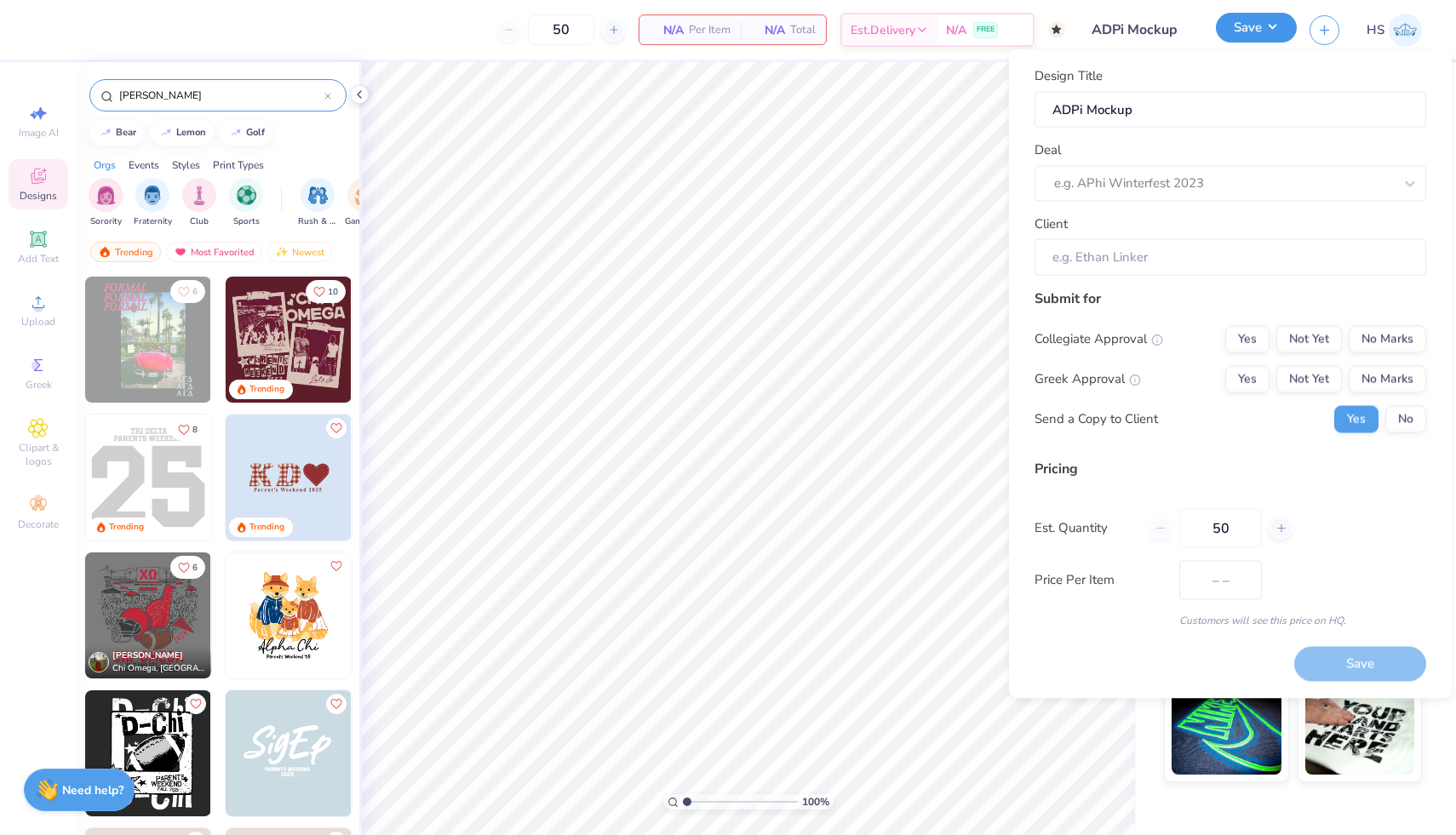
click at [1260, 35] on button "Save" at bounding box center [1256, 28] width 81 height 29
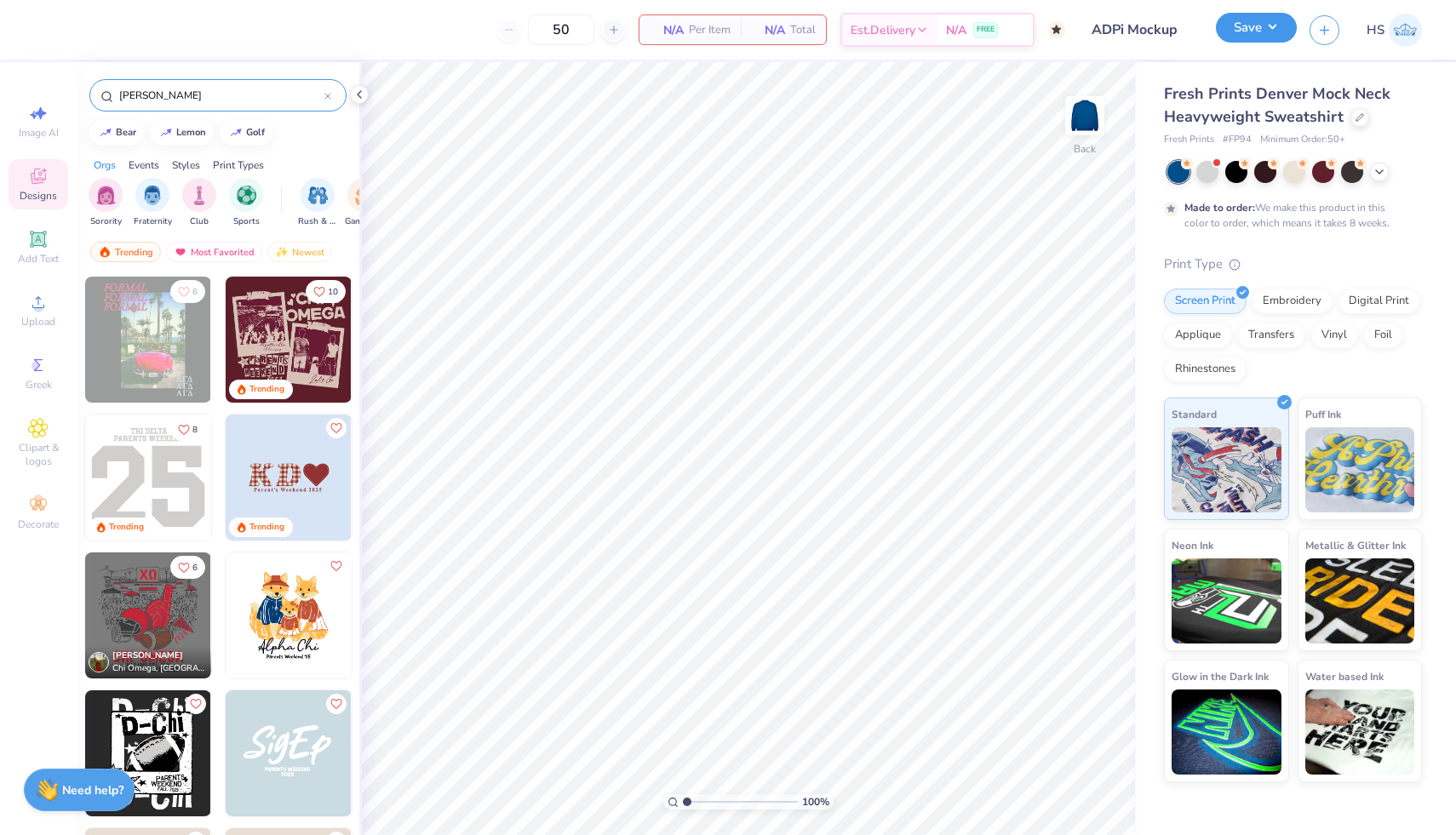
click at [1260, 35] on button "Save" at bounding box center [1256, 28] width 81 height 29
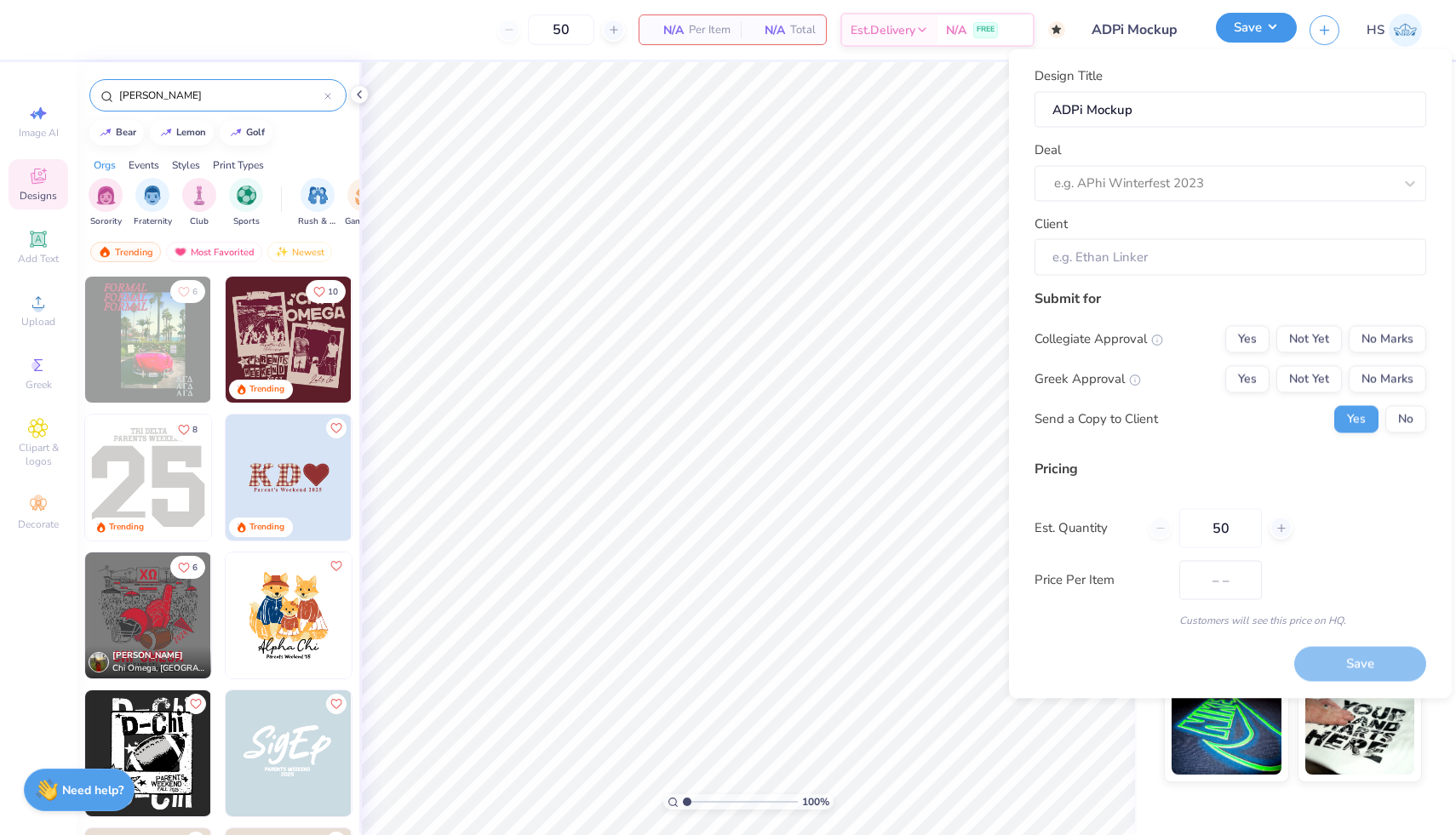
click at [1260, 33] on button "Save" at bounding box center [1256, 28] width 81 height 29
